Goal: Task Accomplishment & Management: Manage account settings

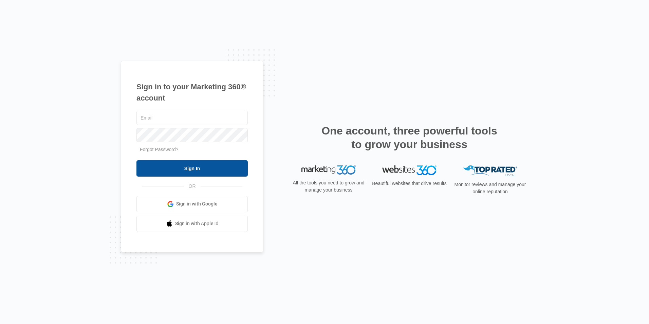
type input "huntdoubleh@gmail.com"
click at [190, 170] on input "Sign In" at bounding box center [191, 168] width 111 height 16
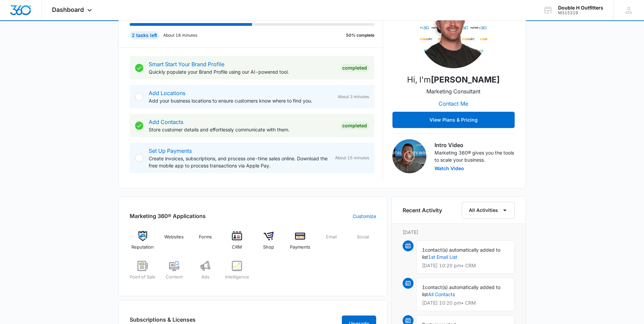
scroll to position [102, 0]
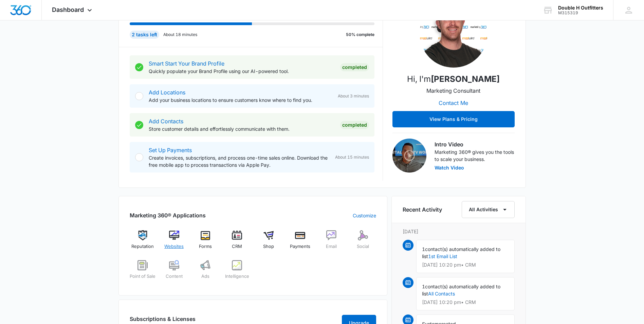
click at [178, 238] on img at bounding box center [174, 235] width 10 height 10
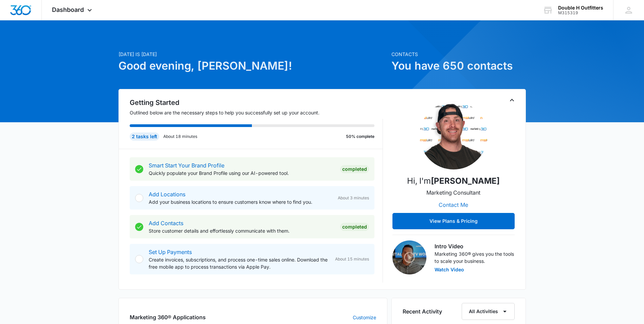
click at [455, 205] on button "Contact Me" at bounding box center [453, 204] width 43 height 16
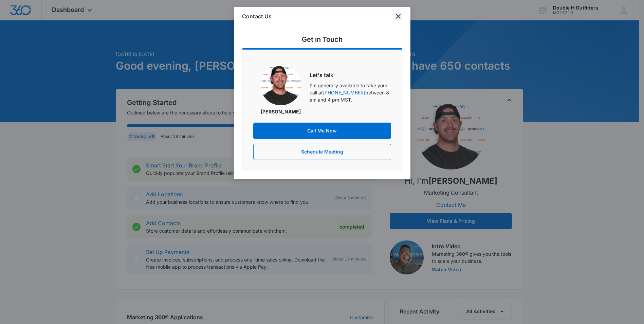
click at [397, 18] on icon "close" at bounding box center [398, 16] width 8 height 8
